Goal: Task Accomplishment & Management: Use online tool/utility

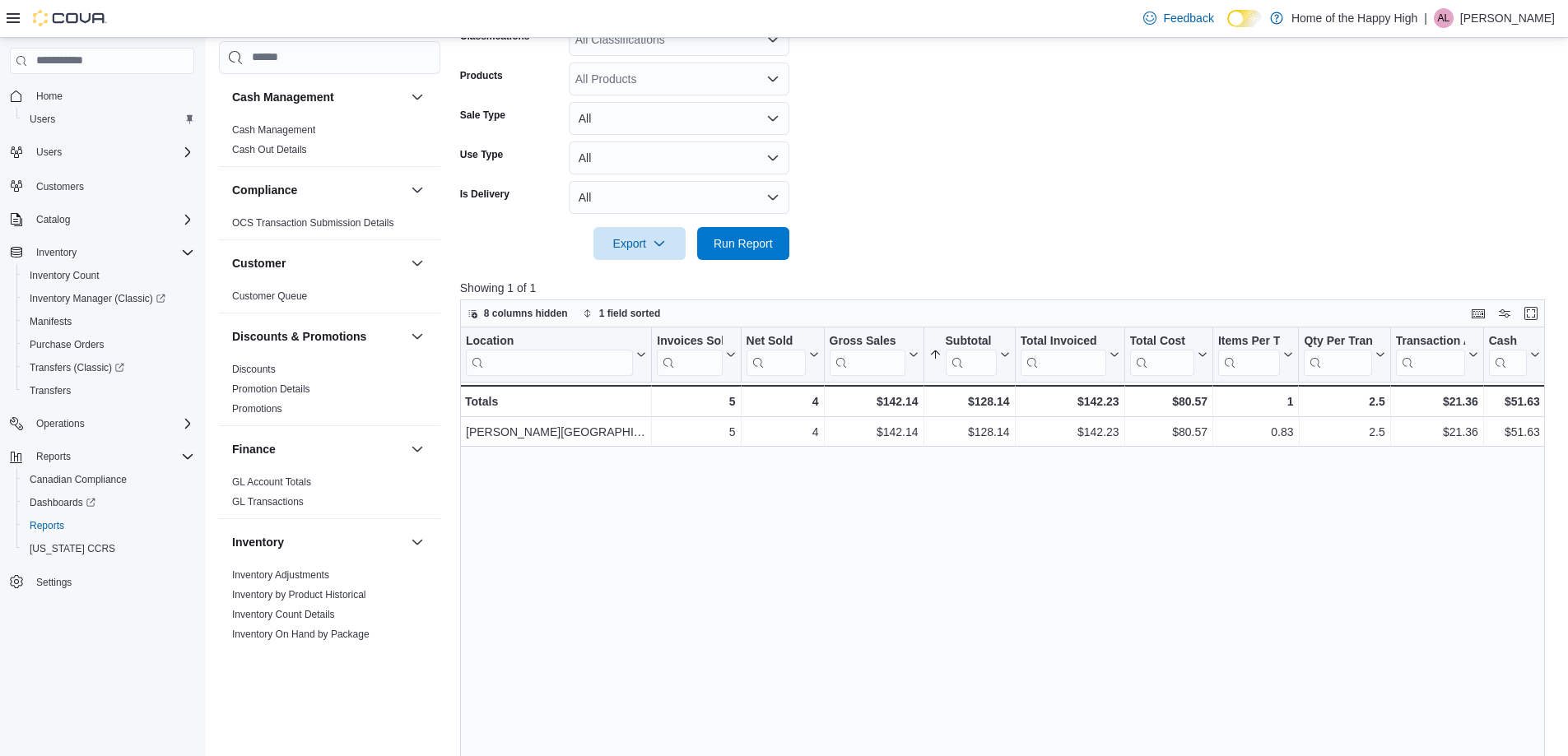
scroll to position [740, 0]
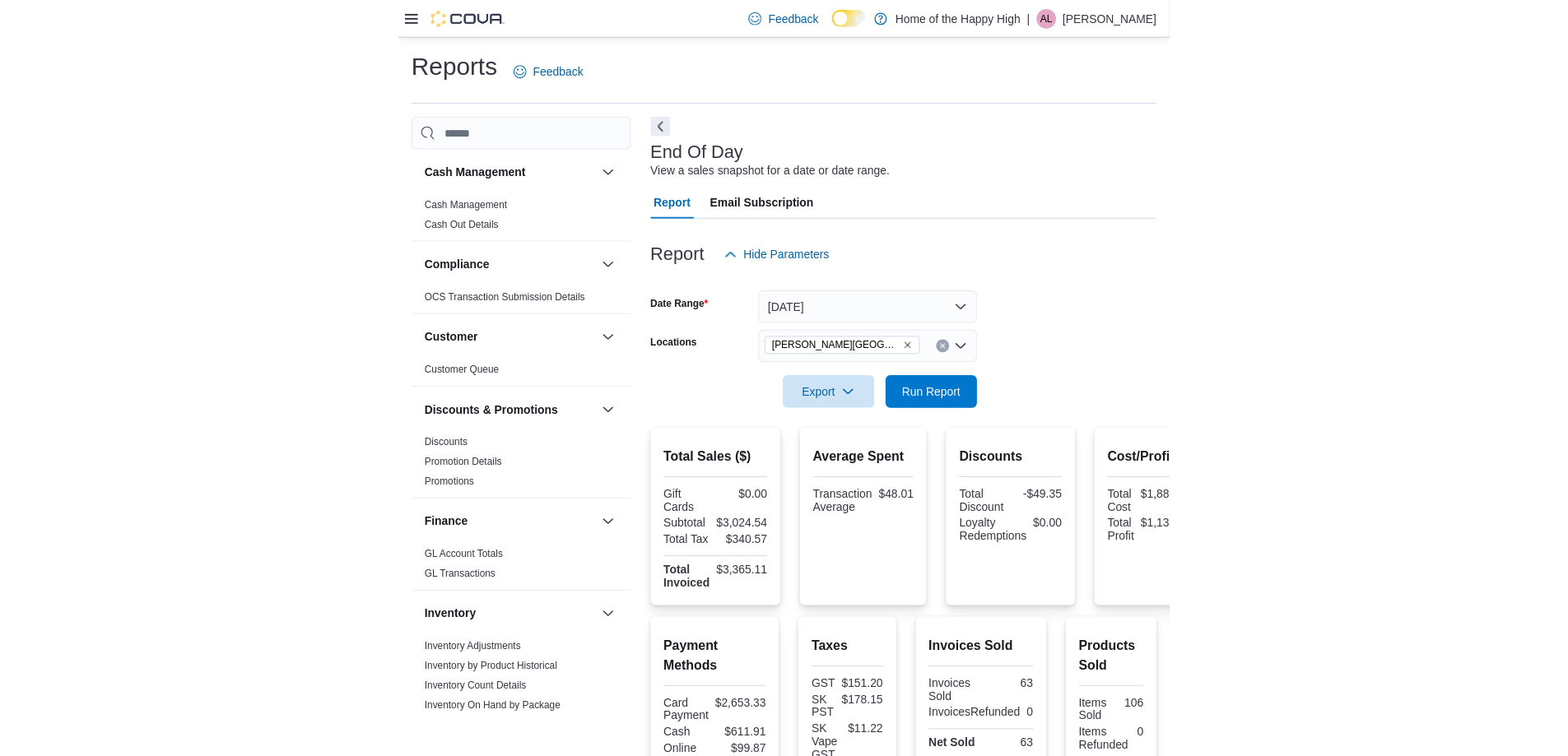
scroll to position [863, 0]
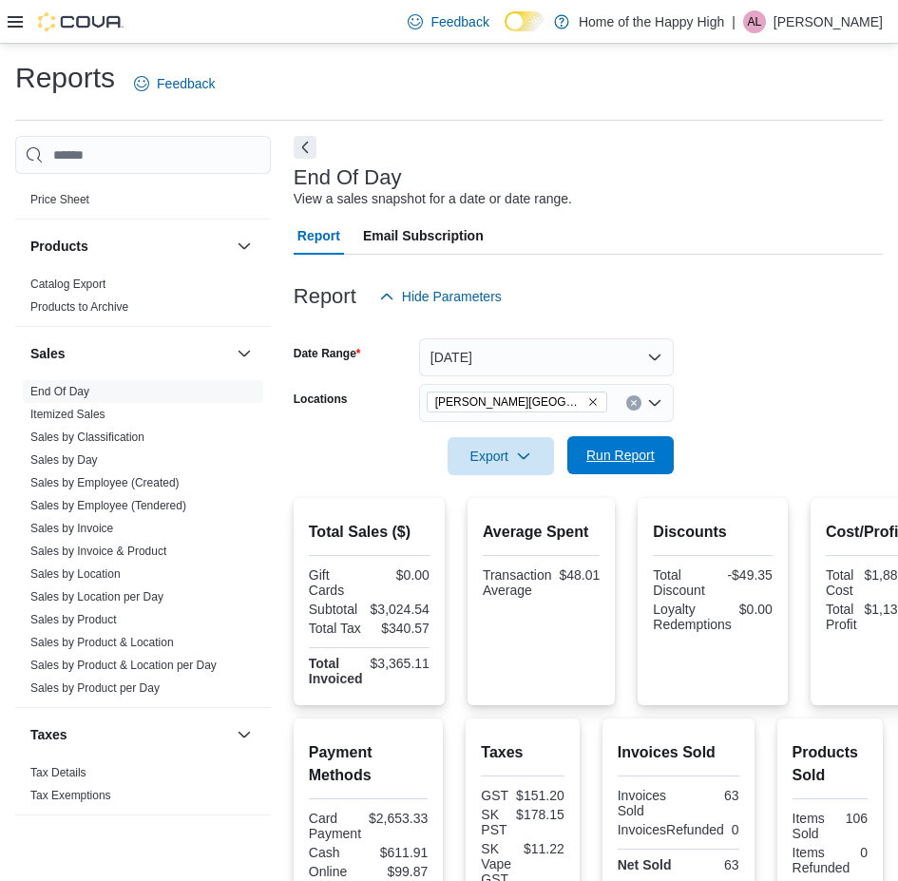
click at [608, 442] on span "Run Report" at bounding box center [621, 455] width 84 height 38
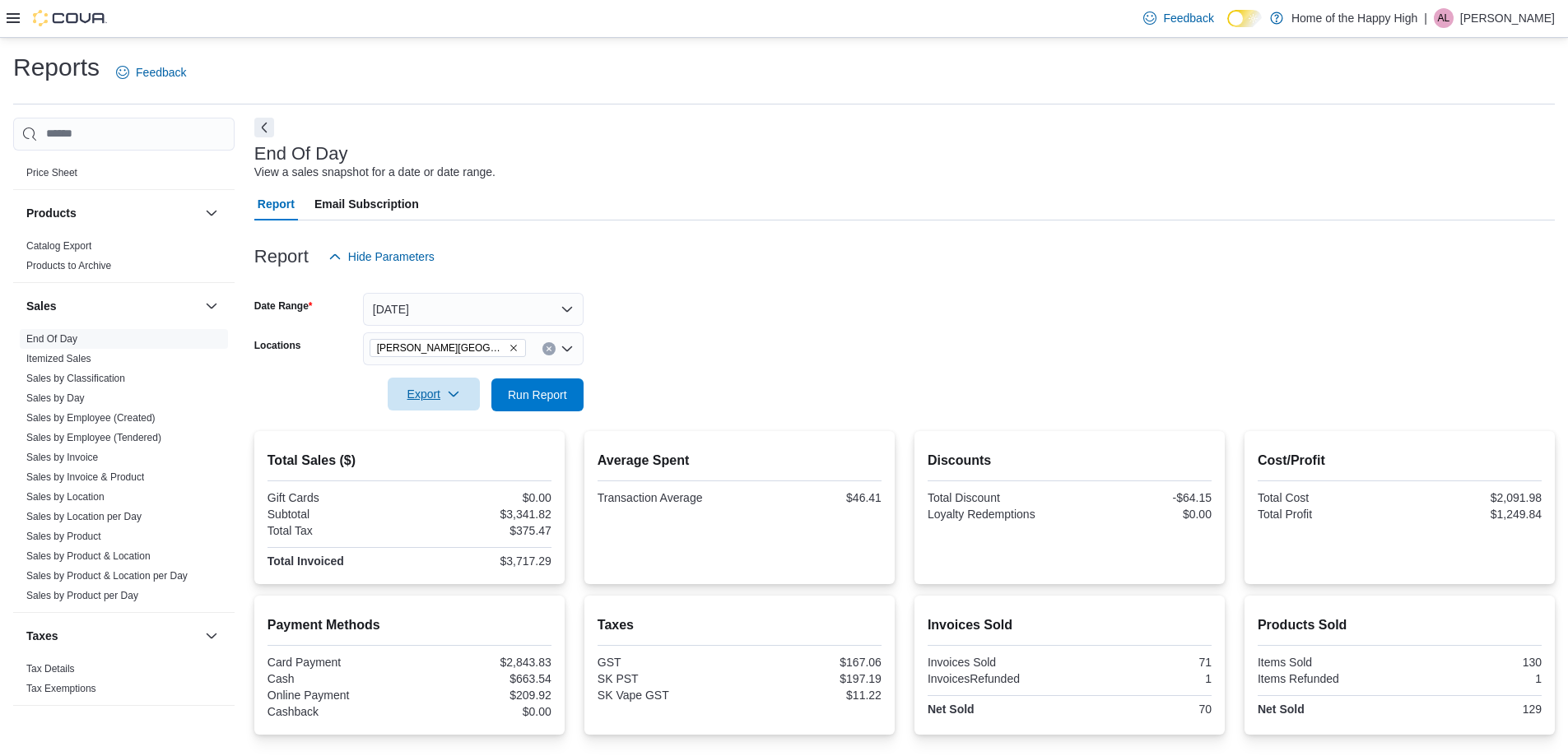
click at [444, 392] on span "Export" at bounding box center [434, 394] width 73 height 33
click at [444, 454] on span "Export to Pdf" at bounding box center [436, 460] width 74 height 13
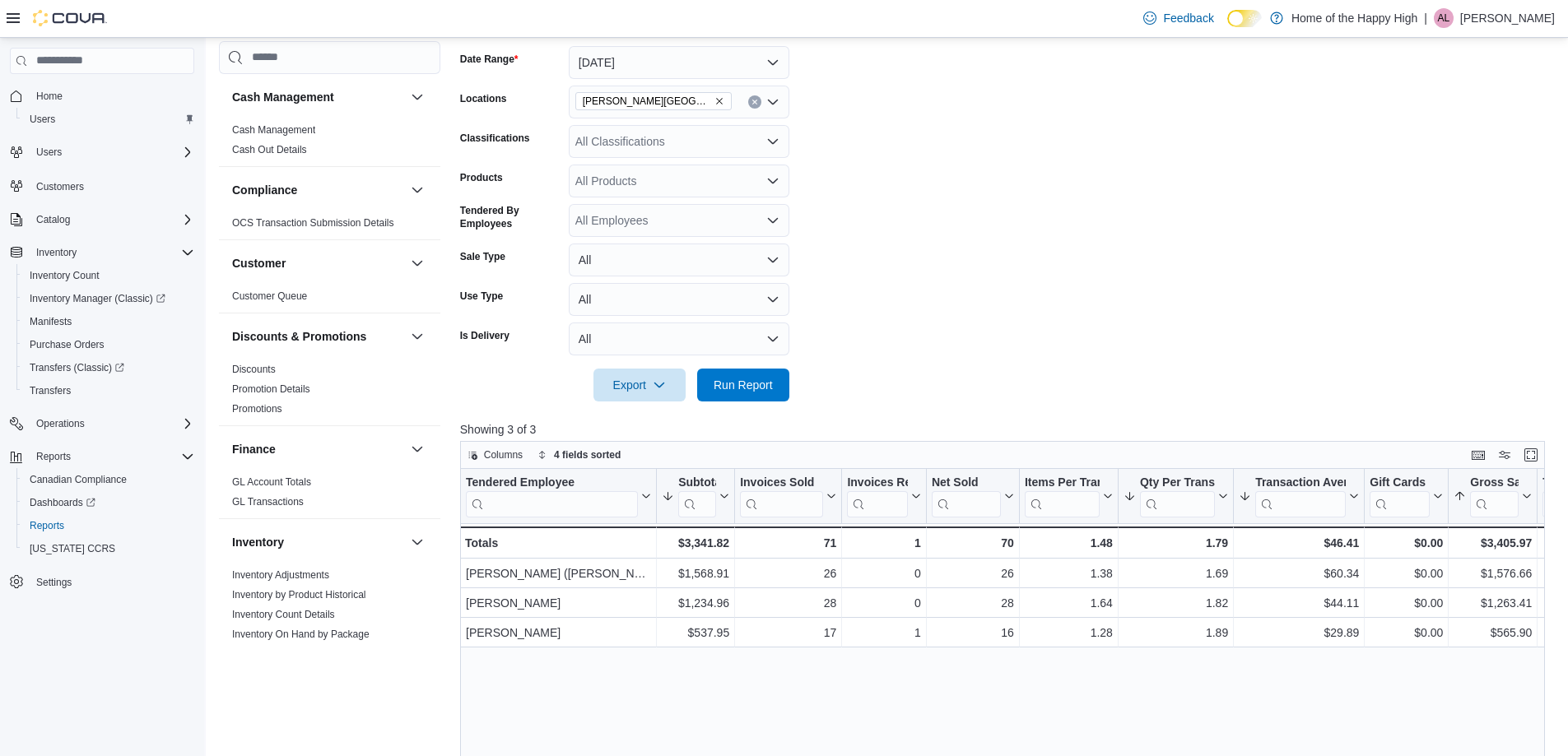
scroll to position [740, 0]
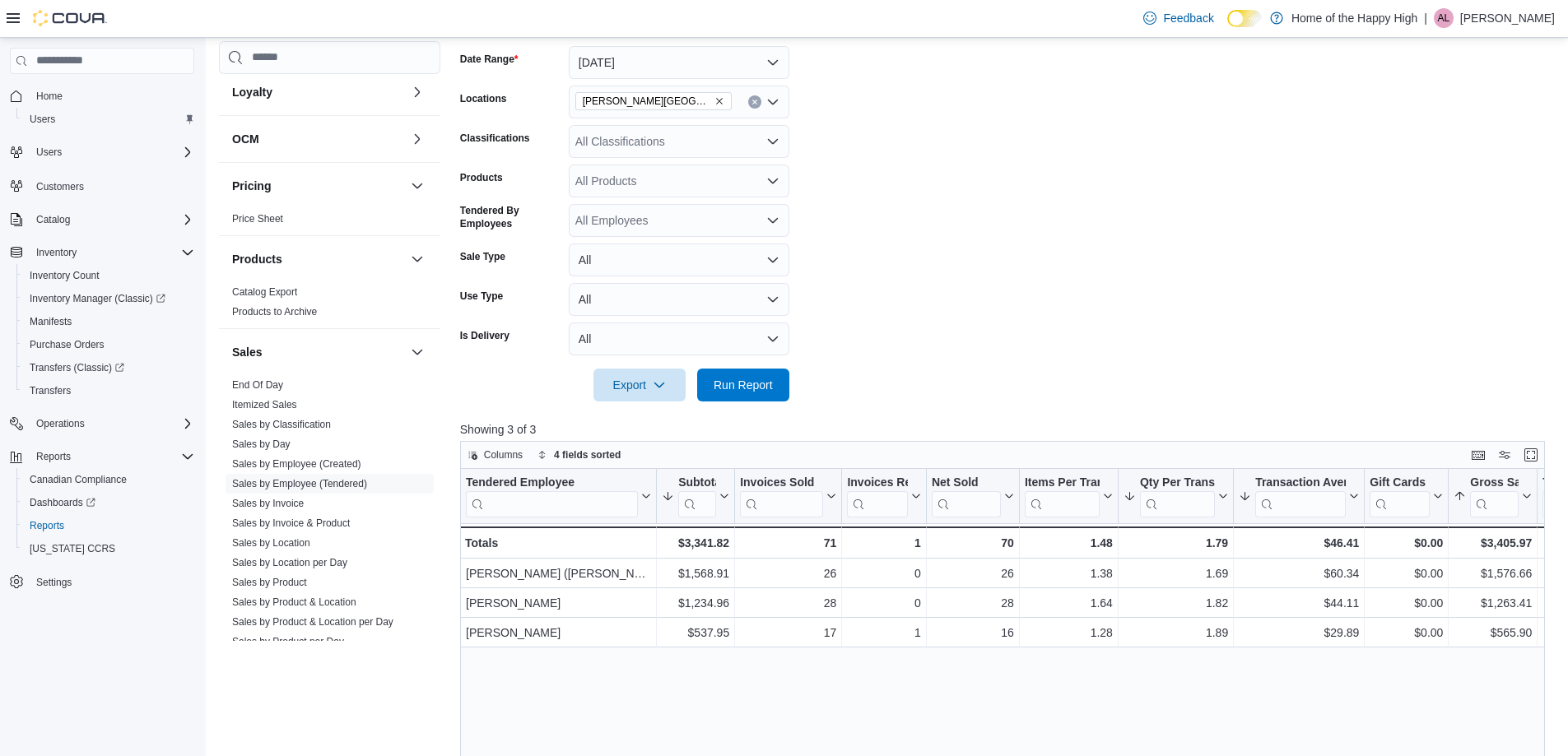
click at [1506, 26] on p "[PERSON_NAME]" at bounding box center [1506, 17] width 94 height 20
click at [1479, 164] on button "Sign Out" at bounding box center [1472, 160] width 152 height 26
